Goal: Task Accomplishment & Management: Manage account settings

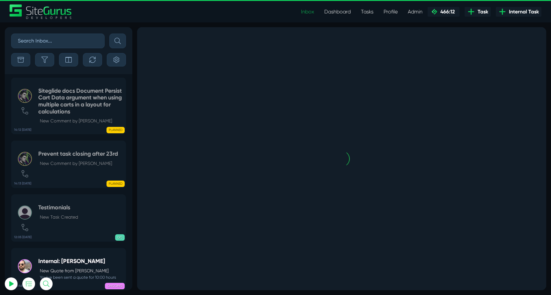
select select "0"
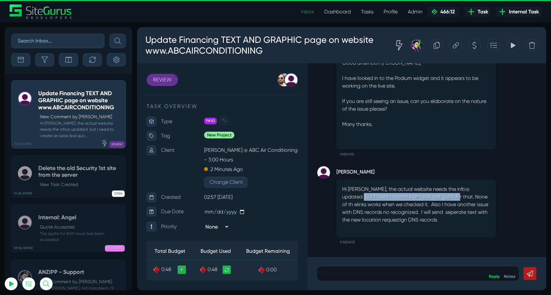
drag, startPoint x: 390, startPoint y: 198, endPoint x: 447, endPoint y: 202, distance: 56.9
click at [447, 201] on p "Hi [PERSON_NAME], the actual website needs the info@ updated but I need to crea…" at bounding box center [416, 204] width 148 height 38
click at [447, 202] on p "Hi [PERSON_NAME], the actual website needs the info@ updated but I need to crea…" at bounding box center [416, 204] width 148 height 38
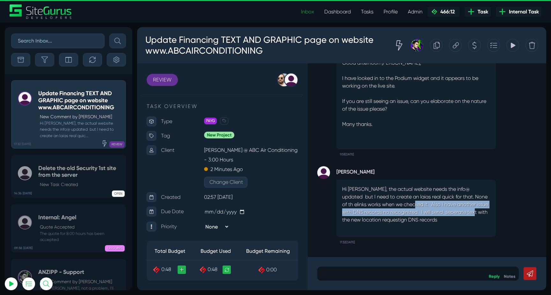
drag, startPoint x: 408, startPoint y: 204, endPoint x: 476, endPoint y: 219, distance: 69.8
click at [476, 218] on p "Hi [PERSON_NAME], the actual website needs the info@ updated but I need to crea…" at bounding box center [416, 204] width 148 height 38
click at [476, 219] on p "Hi [PERSON_NAME], the actual website needs the info@ updated but I need to crea…" at bounding box center [416, 204] width 148 height 38
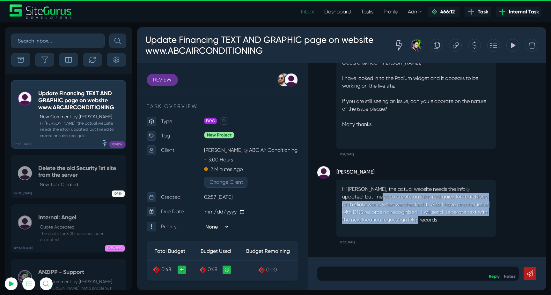
drag, startPoint x: 431, startPoint y: 218, endPoint x: 368, endPoint y: 192, distance: 68.2
click at [368, 192] on p "Hi [PERSON_NAME], the actual website needs the info@ updated but I need to crea…" at bounding box center [416, 204] width 148 height 38
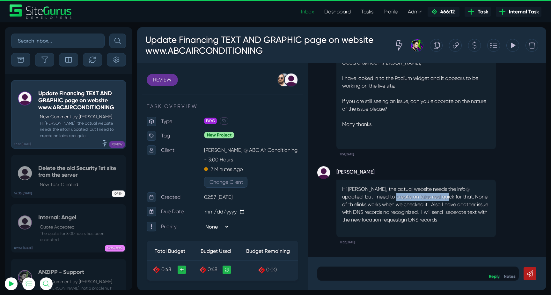
drag, startPoint x: 409, startPoint y: 196, endPoint x: 436, endPoint y: 195, distance: 27.8
click at [436, 195] on p "Hi [PERSON_NAME], the actual website needs the info@ updated but I need to crea…" at bounding box center [416, 204] width 148 height 38
drag, startPoint x: 341, startPoint y: 206, endPoint x: 407, endPoint y: 206, distance: 66.0
click at [407, 206] on div "Hi [PERSON_NAME], the actual website needs the info@ updated but I need to crea…" at bounding box center [417, 207] width 160 height 57
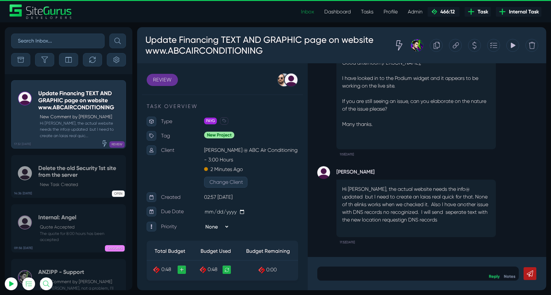
click at [438, 204] on p "Hi [PERSON_NAME], the actual website needs the info@ updated but I need to crea…" at bounding box center [416, 204] width 148 height 38
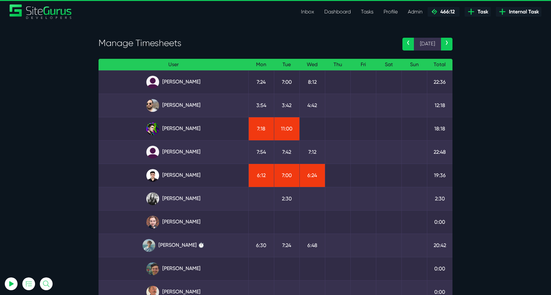
select select "0"
click at [184, 245] on link "Matt Jones" at bounding box center [173, 245] width 139 height 13
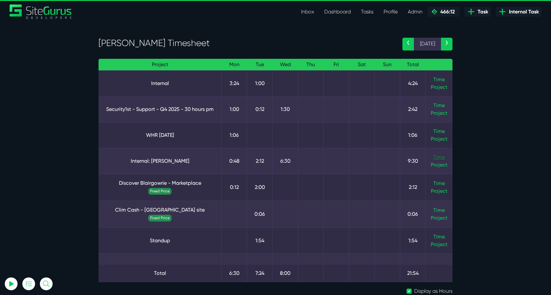
click at [444, 156] on link "Time" at bounding box center [439, 157] width 11 height 6
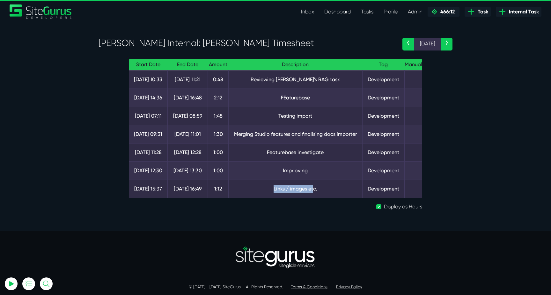
drag, startPoint x: 266, startPoint y: 189, endPoint x: 320, endPoint y: 189, distance: 54.6
click at [320, 189] on td "Links / images etc." at bounding box center [296, 188] width 134 height 18
